Goal: Entertainment & Leisure: Consume media (video, audio)

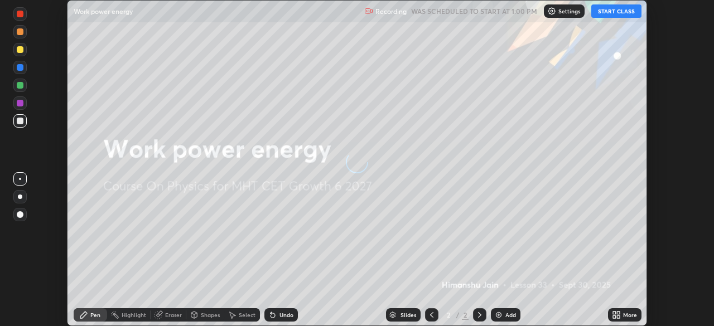
scroll to position [326, 714]
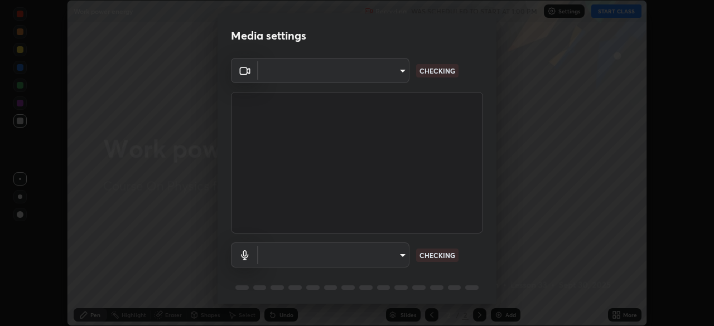
type input "6bb9dad48ae0537f043d78a5deb72d9f9971a32f9fc1cefcd459bce1152a13eb"
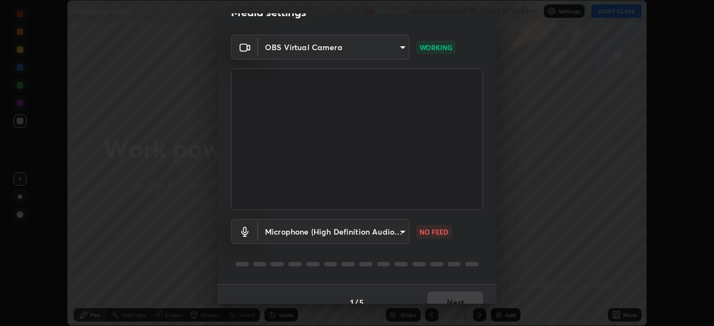
click at [389, 231] on body "Erase all Work power energy Recording WAS SCHEDULED TO START AT 1:00 PM Setting…" at bounding box center [357, 163] width 714 height 326
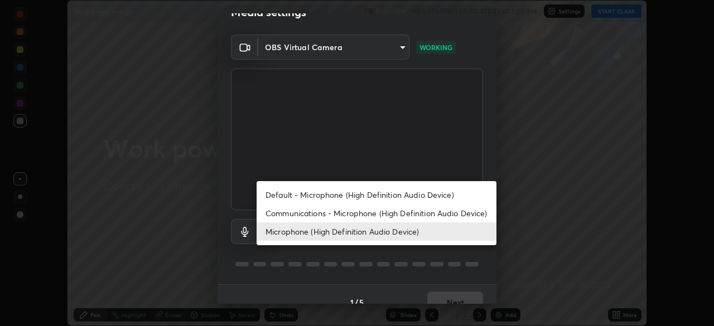
click at [411, 193] on li "Default - Microphone (High Definition Audio Device)" at bounding box center [376, 195] width 240 height 18
type input "default"
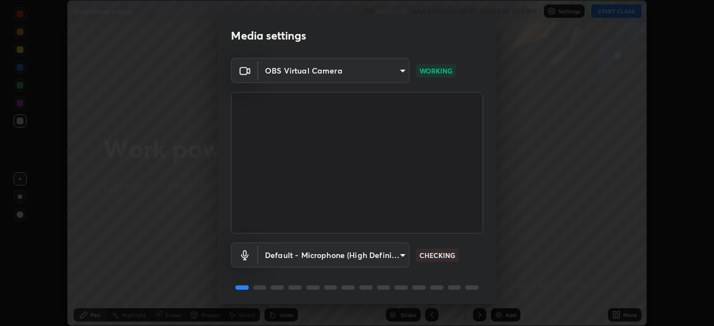
scroll to position [40, 0]
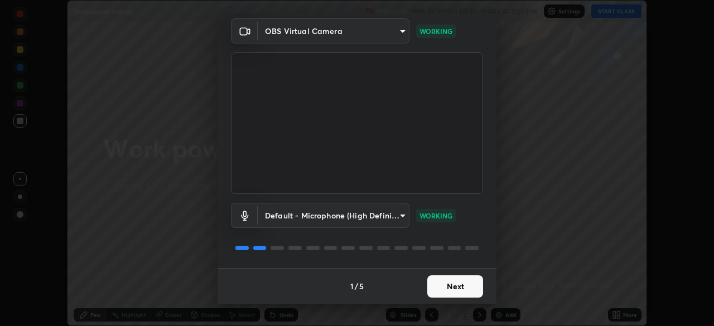
click at [454, 285] on button "Next" at bounding box center [455, 286] width 56 height 22
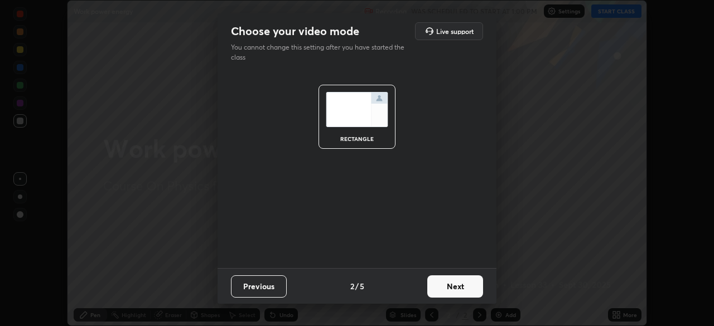
click at [462, 286] on button "Next" at bounding box center [455, 286] width 56 height 22
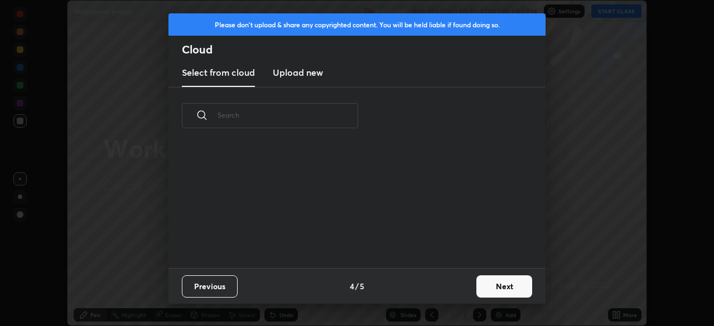
click at [477, 287] on button "Next" at bounding box center [504, 286] width 56 height 22
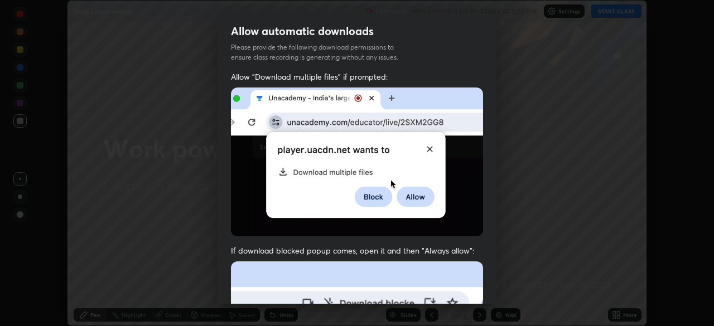
click at [488, 287] on div "Allow "Download multiple files" if prompted: If download blocked popup comes, o…" at bounding box center [356, 305] width 279 height 469
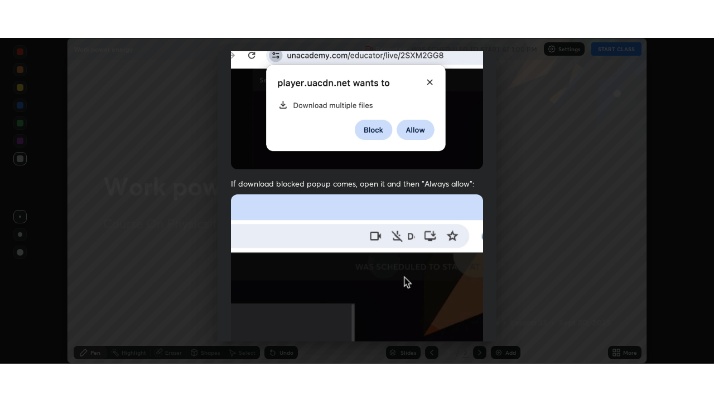
scroll to position [267, 0]
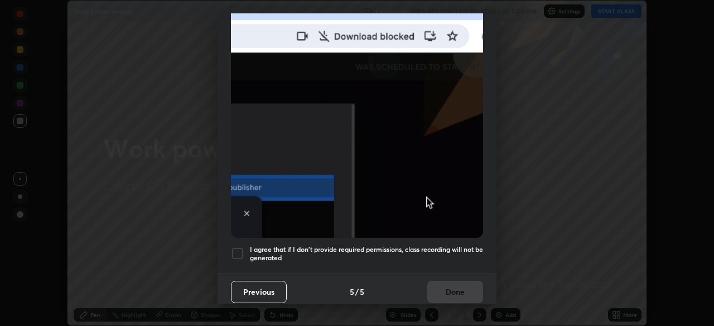
click at [421, 256] on h5 "I agree that if I don't provide required permissions, class recording will not …" at bounding box center [366, 253] width 233 height 17
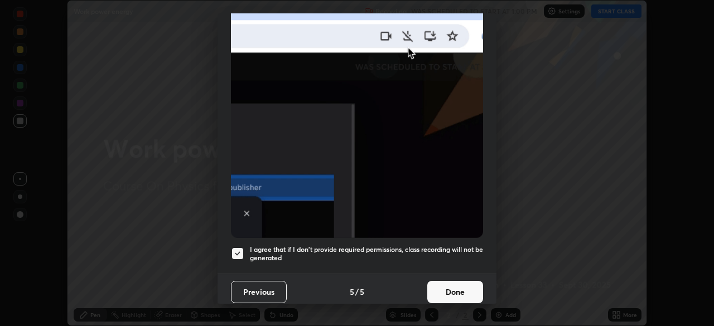
click at [449, 285] on button "Done" at bounding box center [455, 292] width 56 height 22
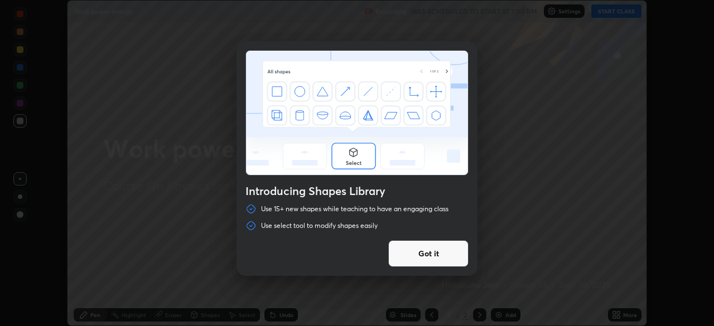
click at [419, 259] on button "Got it" at bounding box center [428, 253] width 80 height 27
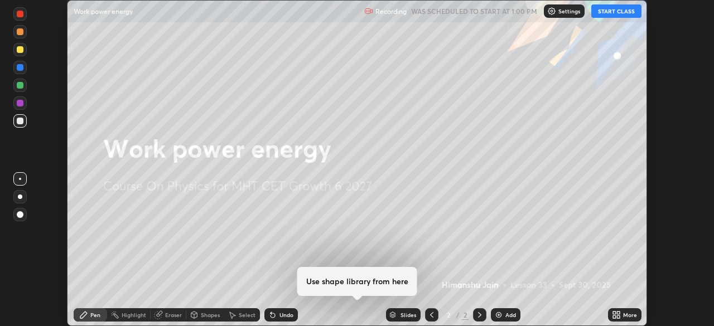
click at [608, 16] on button "START CLASS" at bounding box center [616, 10] width 50 height 13
click at [625, 14] on button "START CLASS" at bounding box center [616, 10] width 50 height 13
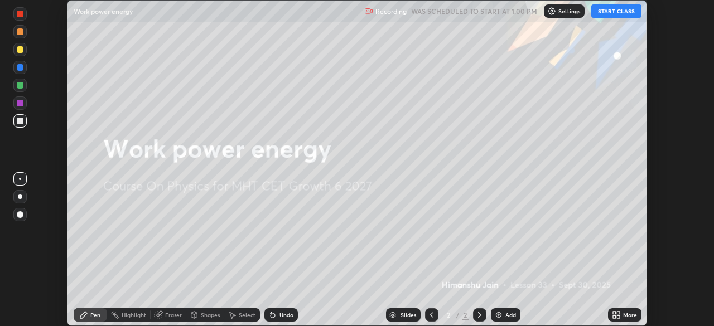
click at [610, 14] on button "START CLASS" at bounding box center [616, 10] width 50 height 13
click at [619, 313] on icon at bounding box center [618, 313] width 3 height 3
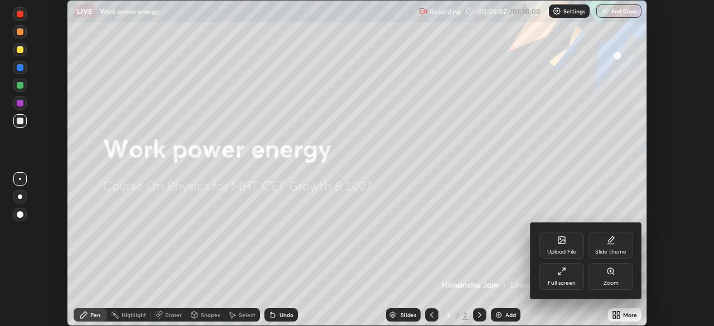
click at [565, 278] on div "Full screen" at bounding box center [561, 276] width 45 height 27
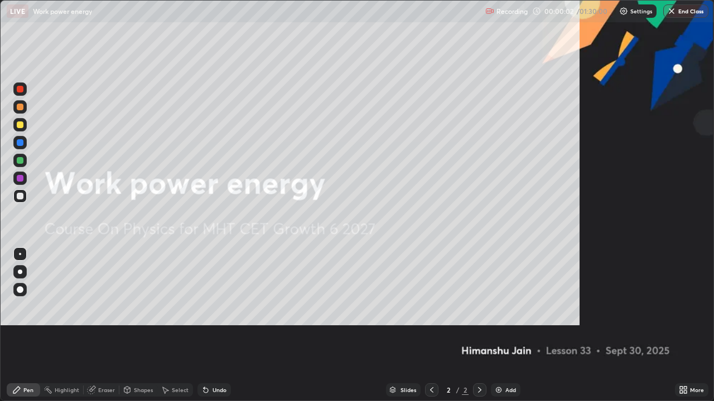
scroll to position [401, 714]
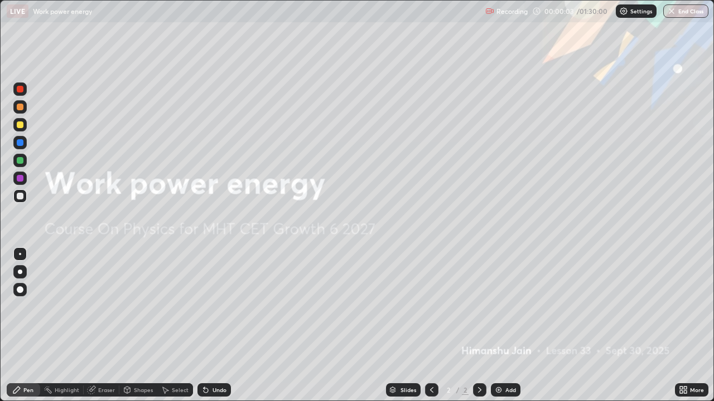
click at [511, 326] on div "Add" at bounding box center [510, 390] width 11 height 6
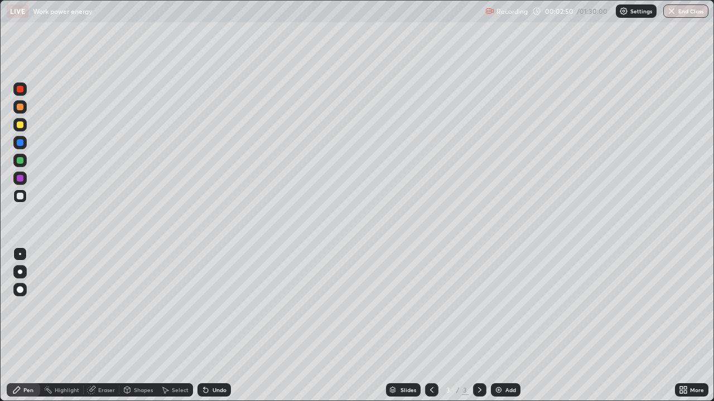
click at [20, 90] on div at bounding box center [20, 89] width 7 height 7
click at [499, 326] on img at bounding box center [498, 390] width 9 height 9
click at [25, 196] on div at bounding box center [19, 196] width 13 height 13
click at [23, 124] on div at bounding box center [20, 125] width 7 height 7
click at [220, 326] on div "Undo" at bounding box center [213, 390] width 33 height 13
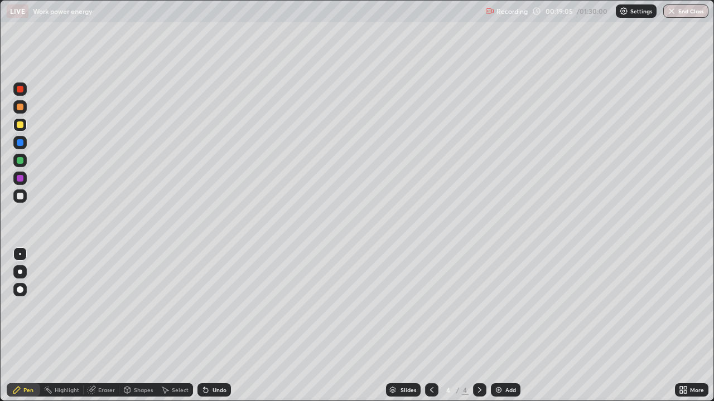
click at [503, 326] on div "Add" at bounding box center [506, 390] width 30 height 13
click at [138, 326] on div "Shapes" at bounding box center [143, 390] width 19 height 6
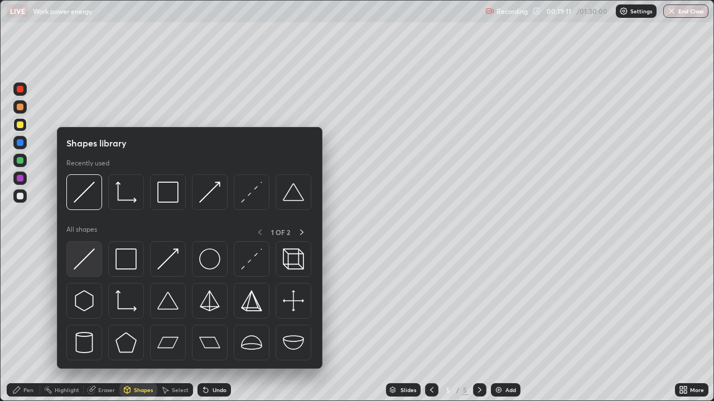
click at [88, 262] on img at bounding box center [84, 259] width 21 height 21
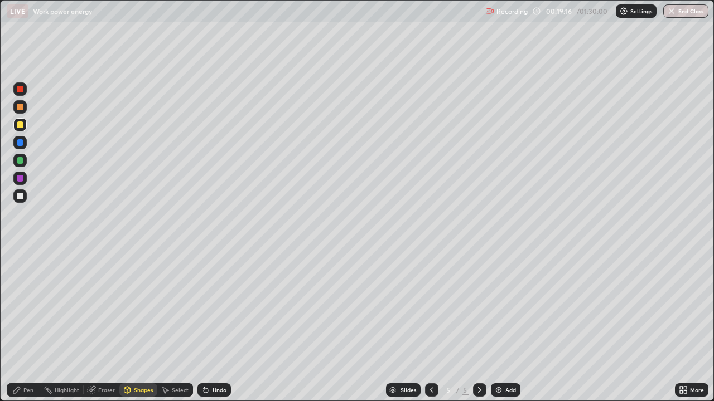
click at [21, 196] on div at bounding box center [20, 196] width 7 height 7
click at [142, 326] on div "Shapes" at bounding box center [138, 390] width 38 height 13
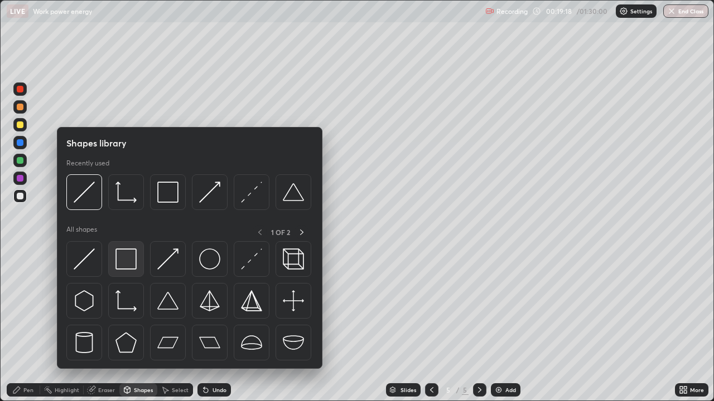
click at [124, 264] on img at bounding box center [125, 259] width 21 height 21
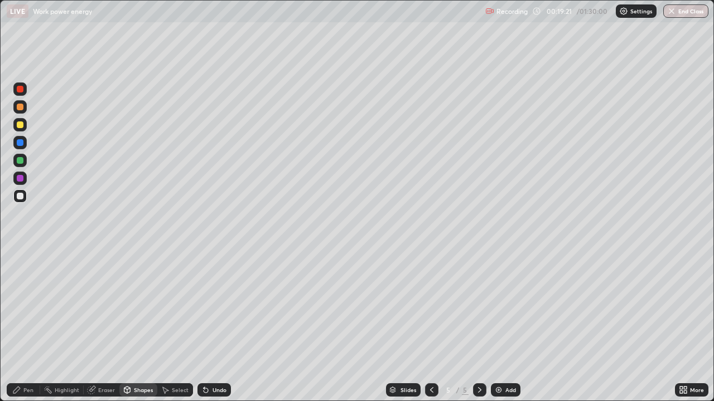
click at [142, 326] on div "Shapes" at bounding box center [138, 390] width 38 height 13
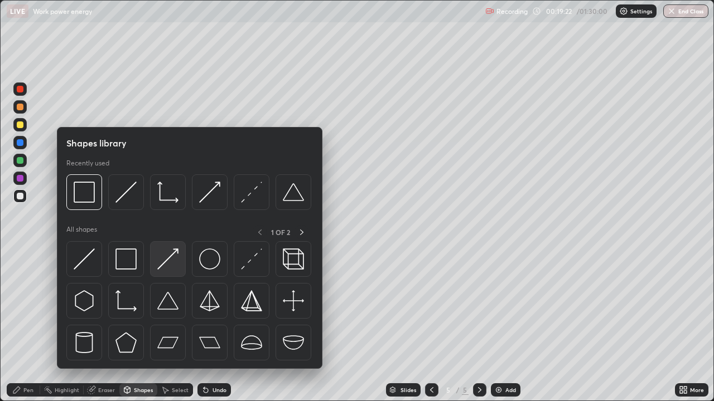
click at [169, 264] on img at bounding box center [167, 259] width 21 height 21
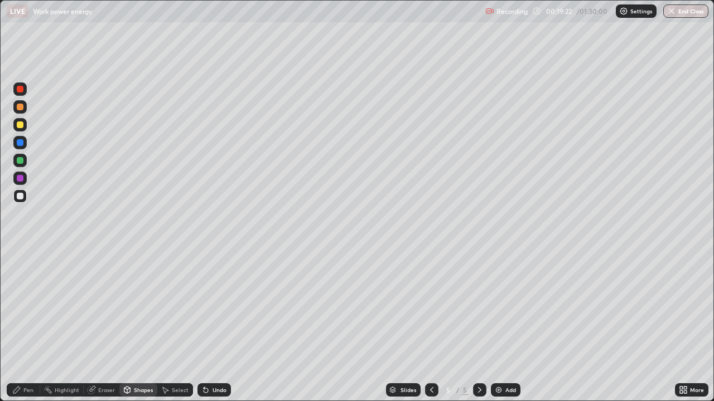
click at [21, 161] on div at bounding box center [20, 160] width 7 height 7
click at [27, 326] on div "Pen" at bounding box center [28, 390] width 10 height 6
click at [24, 196] on div at bounding box center [19, 196] width 13 height 13
click at [497, 326] on img at bounding box center [498, 390] width 9 height 9
click at [24, 129] on div at bounding box center [19, 124] width 13 height 13
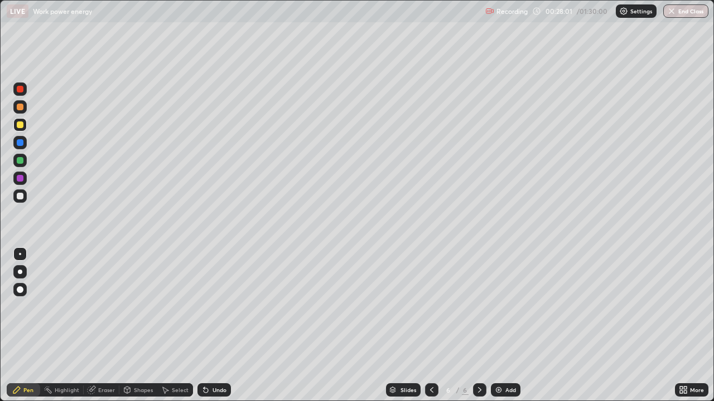
click at [144, 326] on div "Shapes" at bounding box center [143, 390] width 19 height 6
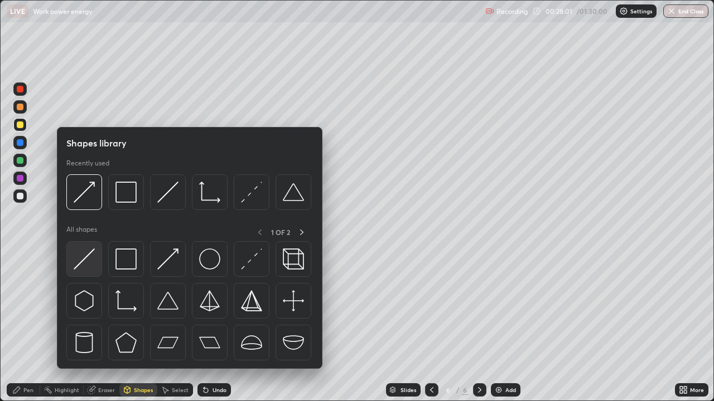
click at [84, 262] on img at bounding box center [84, 259] width 21 height 21
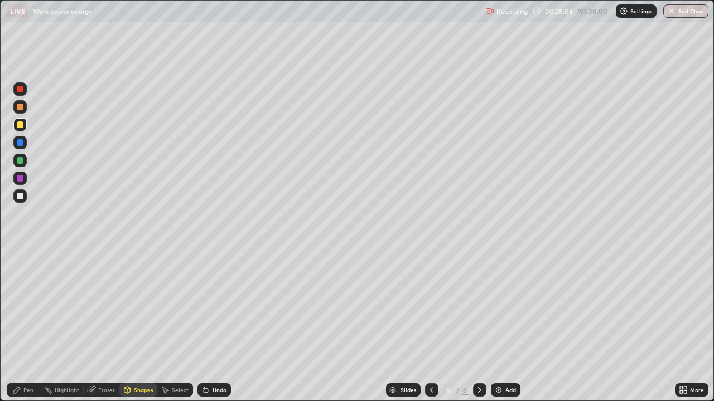
click at [139, 326] on div "Shapes" at bounding box center [138, 390] width 38 height 13
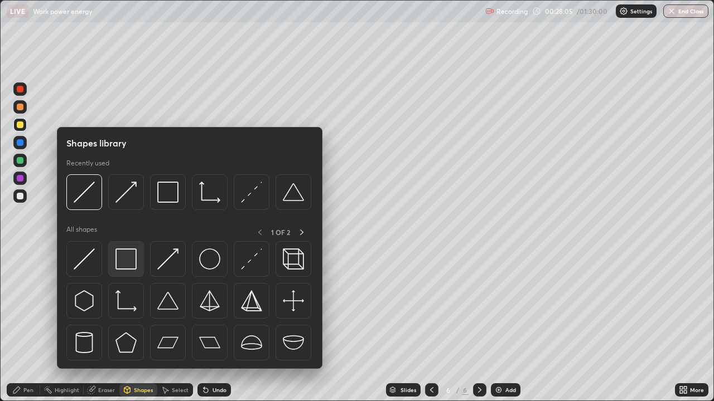
click at [131, 265] on img at bounding box center [125, 259] width 21 height 21
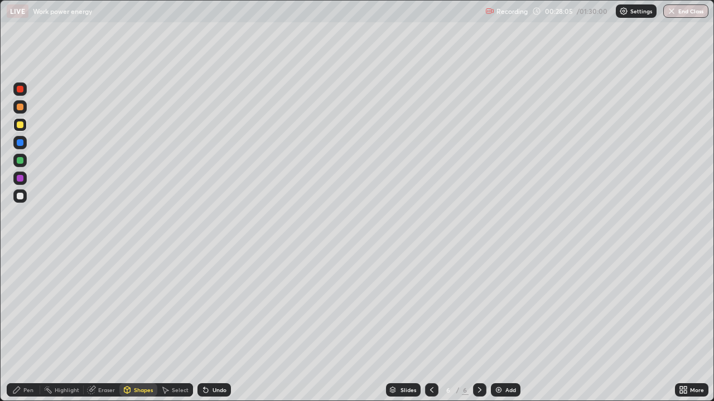
click at [19, 196] on div at bounding box center [20, 196] width 7 height 7
click at [143, 326] on div "Shapes" at bounding box center [143, 390] width 19 height 6
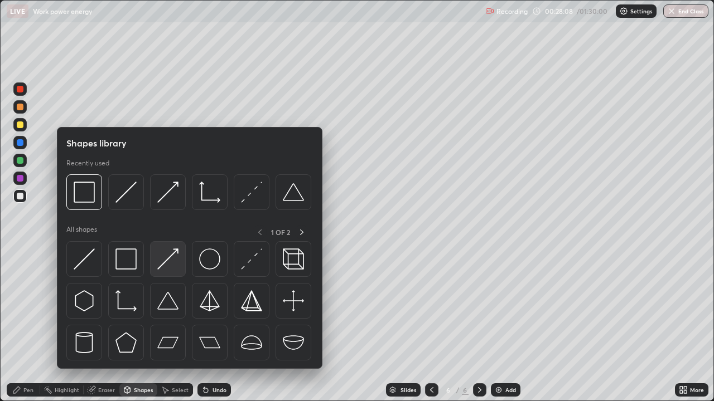
click at [170, 263] on img at bounding box center [167, 259] width 21 height 21
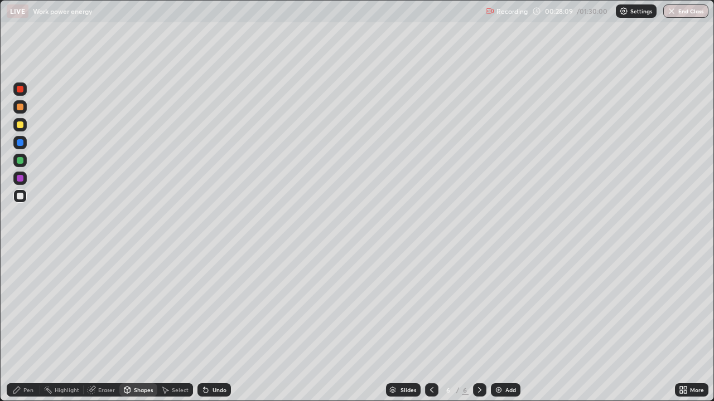
click at [23, 161] on div at bounding box center [20, 160] width 7 height 7
click at [219, 326] on div "Undo" at bounding box center [219, 390] width 14 height 6
click at [30, 326] on div "Pen" at bounding box center [28, 390] width 10 height 6
click at [24, 109] on div at bounding box center [19, 106] width 13 height 13
click at [22, 125] on div at bounding box center [20, 125] width 7 height 7
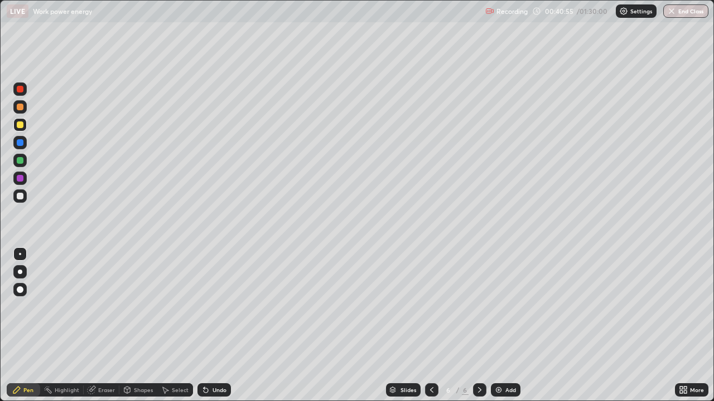
click at [506, 326] on div "Add" at bounding box center [510, 390] width 11 height 6
click at [25, 196] on div at bounding box center [19, 196] width 13 height 13
click at [141, 326] on div "Shapes" at bounding box center [143, 390] width 19 height 6
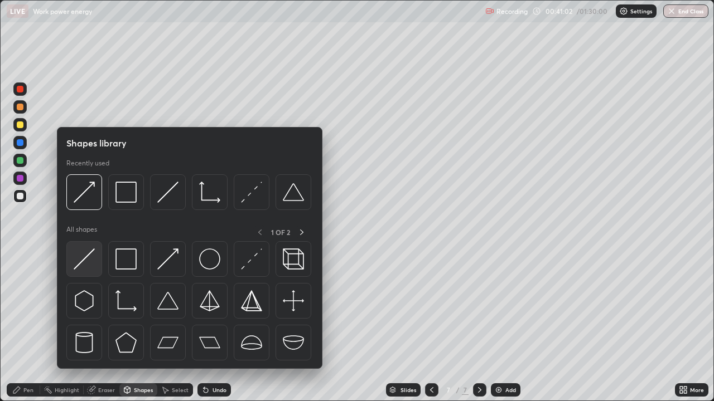
click at [90, 261] on img at bounding box center [84, 259] width 21 height 21
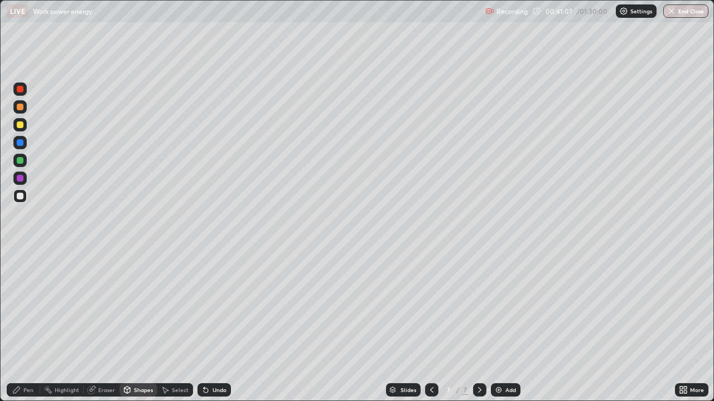
click at [146, 326] on div "Shapes" at bounding box center [143, 390] width 19 height 6
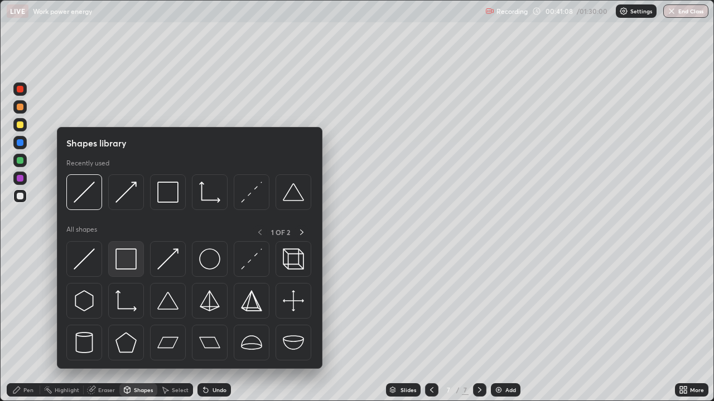
click at [135, 267] on img at bounding box center [125, 259] width 21 height 21
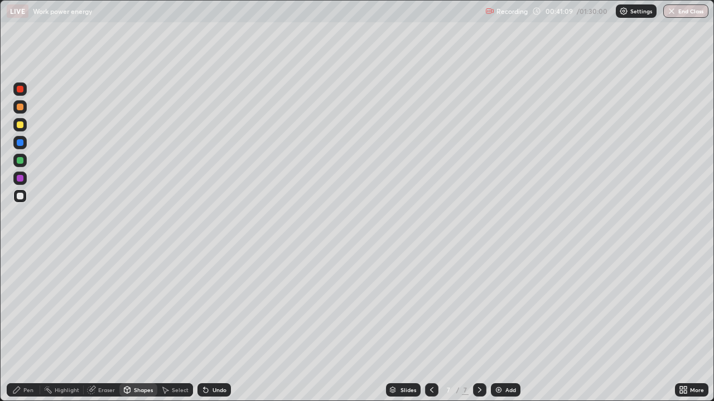
click at [25, 159] on div at bounding box center [19, 160] width 13 height 13
click at [137, 326] on div "Shapes" at bounding box center [143, 390] width 19 height 6
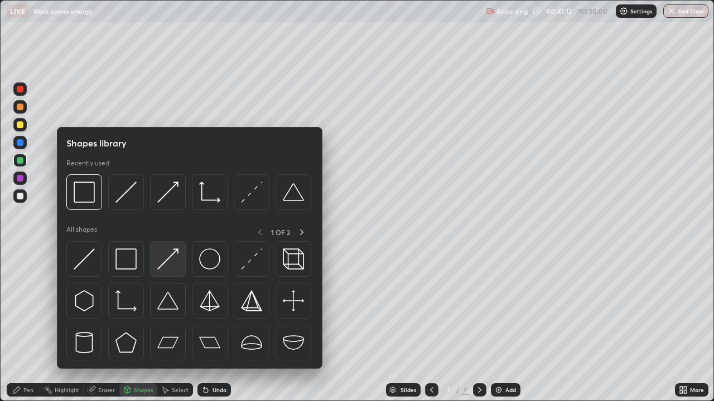
click at [174, 264] on img at bounding box center [167, 259] width 21 height 21
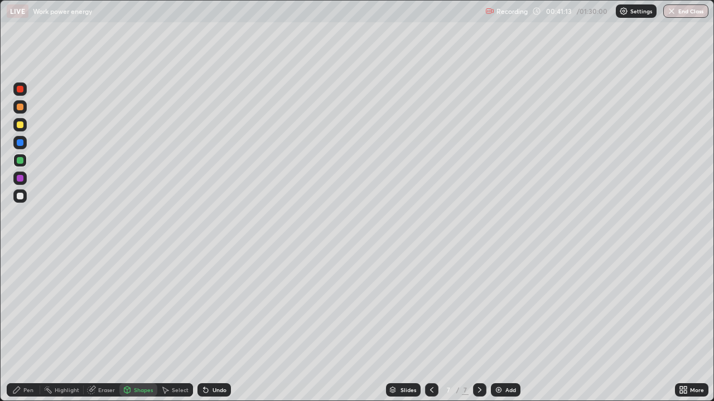
click at [24, 127] on div at bounding box center [19, 124] width 13 height 13
click at [27, 326] on div "Pen" at bounding box center [28, 390] width 10 height 6
click at [143, 326] on div "Shapes" at bounding box center [143, 390] width 19 height 6
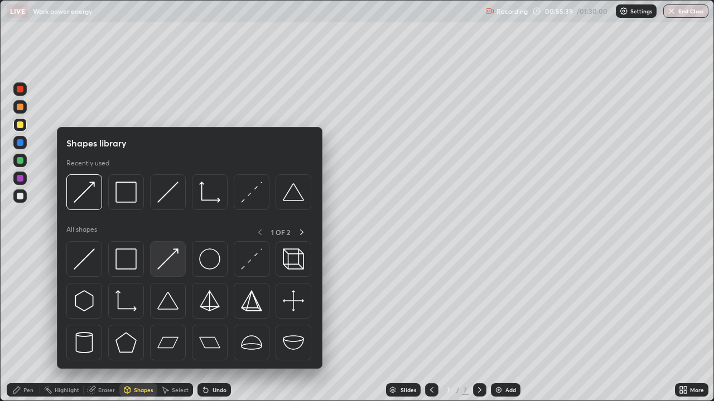
click at [167, 265] on img at bounding box center [167, 259] width 21 height 21
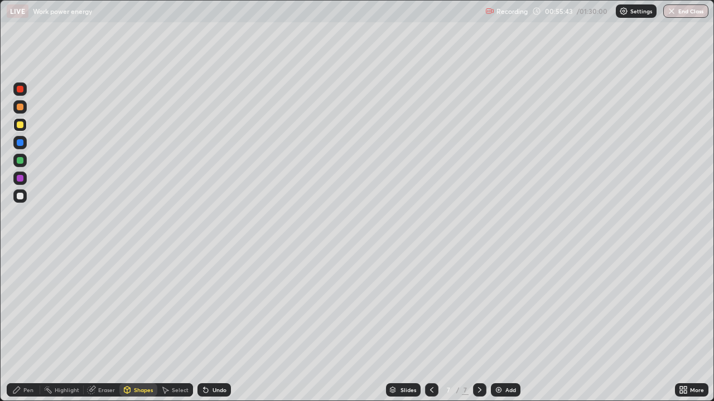
click at [21, 180] on div at bounding box center [20, 178] width 7 height 7
click at [26, 326] on div "Pen" at bounding box center [28, 390] width 10 height 6
click at [21, 107] on div at bounding box center [20, 107] width 7 height 7
click at [105, 326] on div "Eraser" at bounding box center [106, 390] width 17 height 6
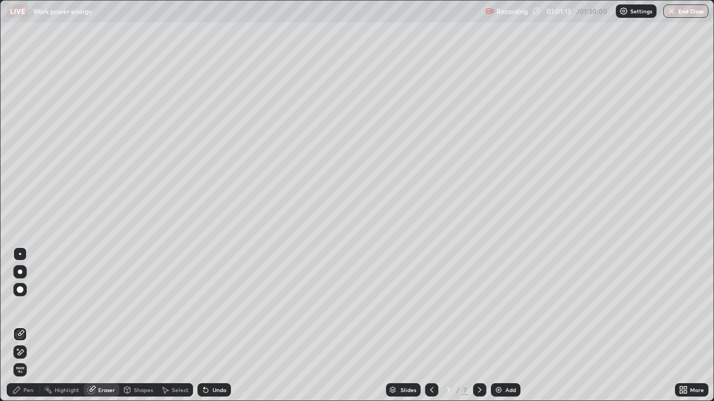
click at [32, 326] on div "Pen" at bounding box center [28, 390] width 10 height 6
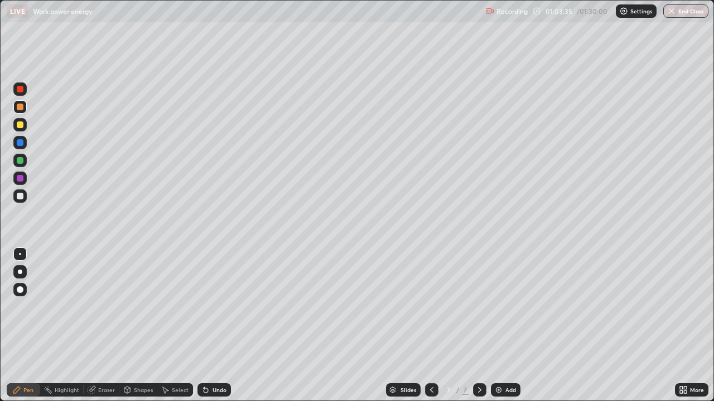
click at [501, 326] on img at bounding box center [498, 390] width 9 height 9
click at [139, 326] on div "Shapes" at bounding box center [138, 390] width 38 height 13
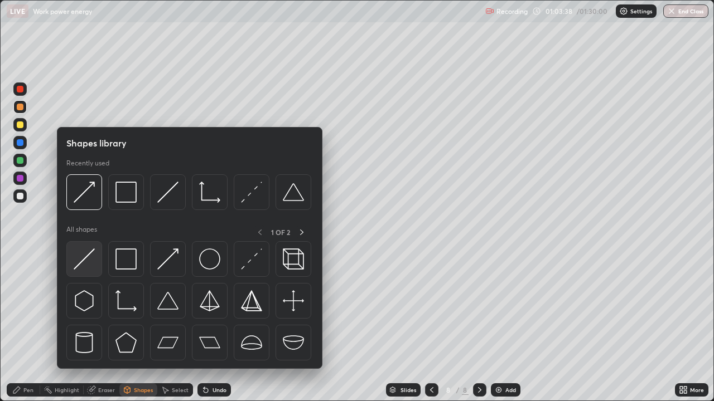
click at [90, 262] on img at bounding box center [84, 259] width 21 height 21
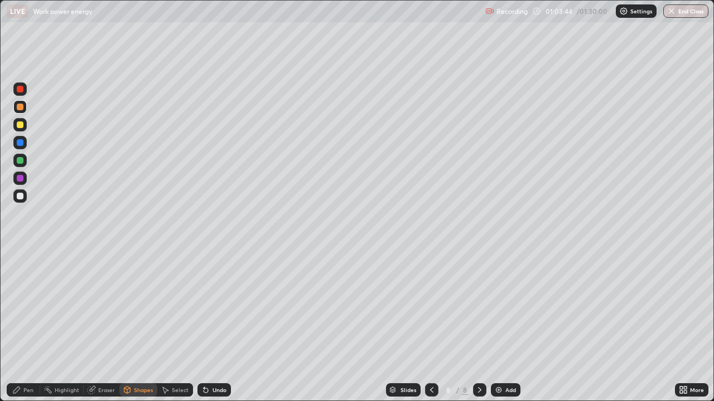
click at [139, 326] on div "Shapes" at bounding box center [143, 390] width 19 height 6
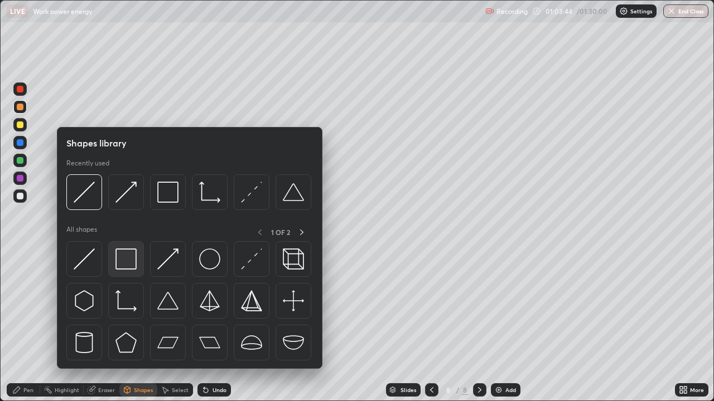
click at [134, 263] on img at bounding box center [125, 259] width 21 height 21
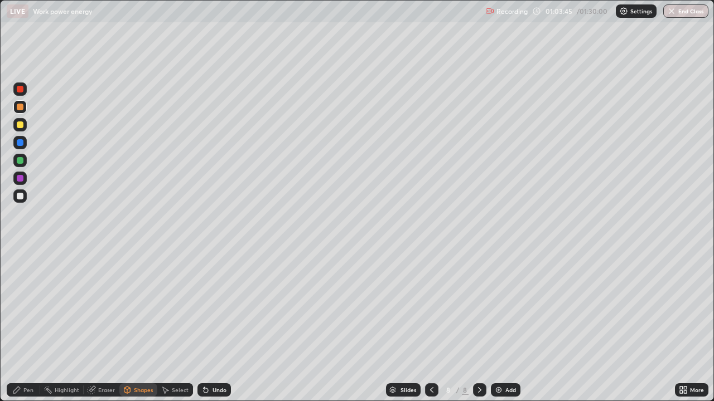
click at [21, 125] on div at bounding box center [20, 125] width 7 height 7
click at [144, 326] on div "Shapes" at bounding box center [138, 390] width 38 height 13
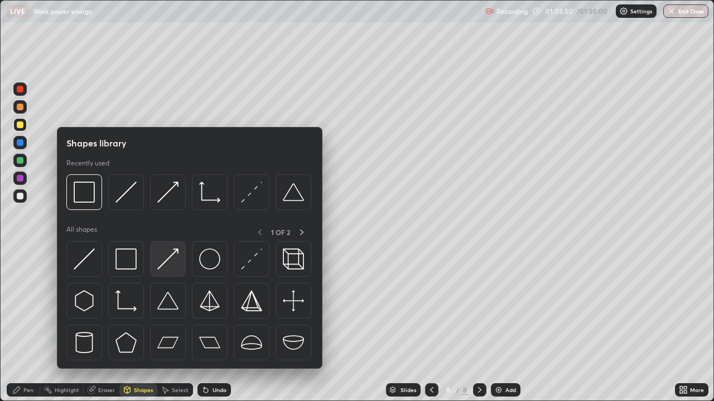
click at [175, 255] on img at bounding box center [167, 259] width 21 height 21
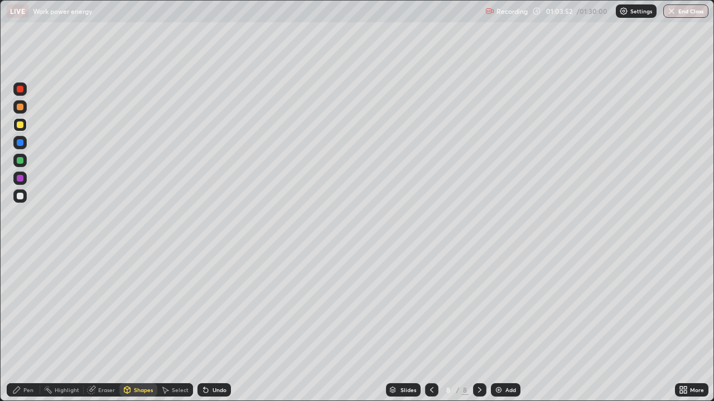
click at [139, 326] on div "Shapes" at bounding box center [143, 390] width 19 height 6
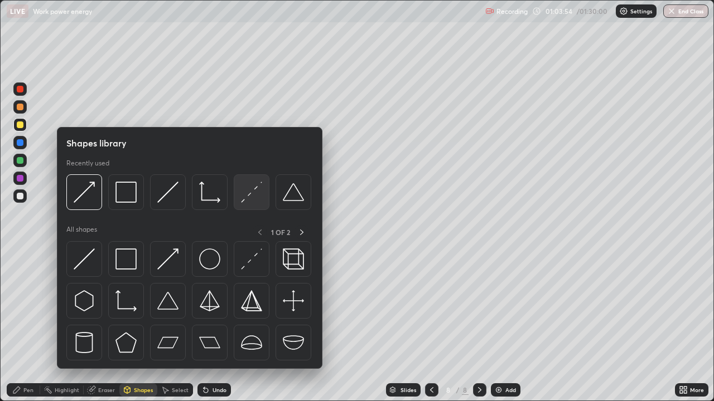
click at [241, 202] on img at bounding box center [251, 192] width 21 height 21
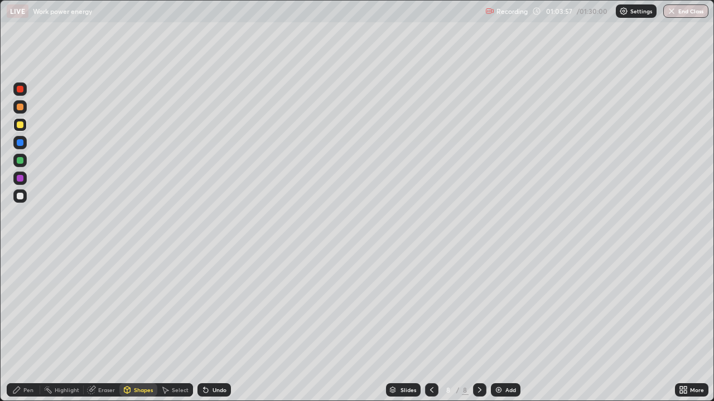
click at [27, 326] on div "Pen" at bounding box center [28, 390] width 10 height 6
